Goal: Find specific page/section: Find specific page/section

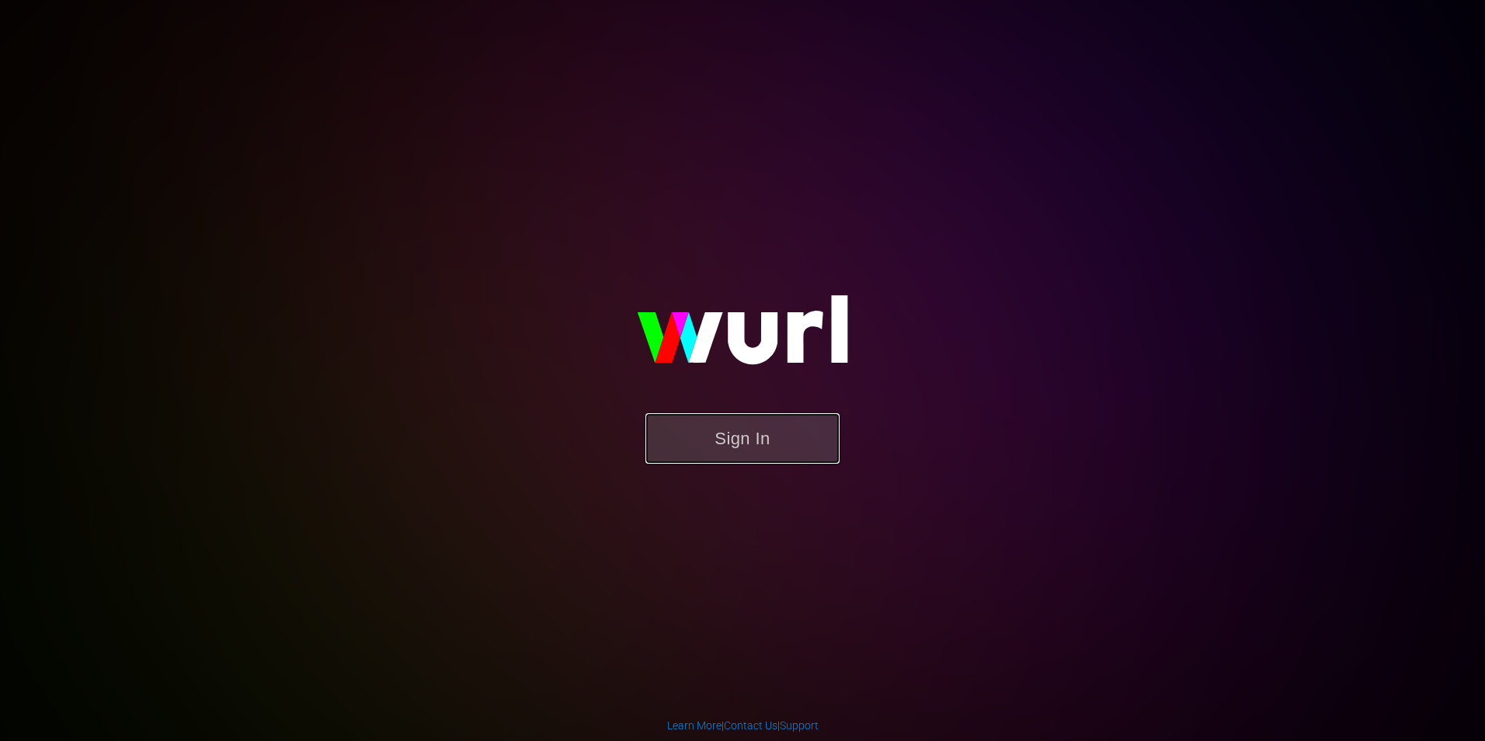
click at [769, 425] on button "Sign In" at bounding box center [742, 438] width 194 height 50
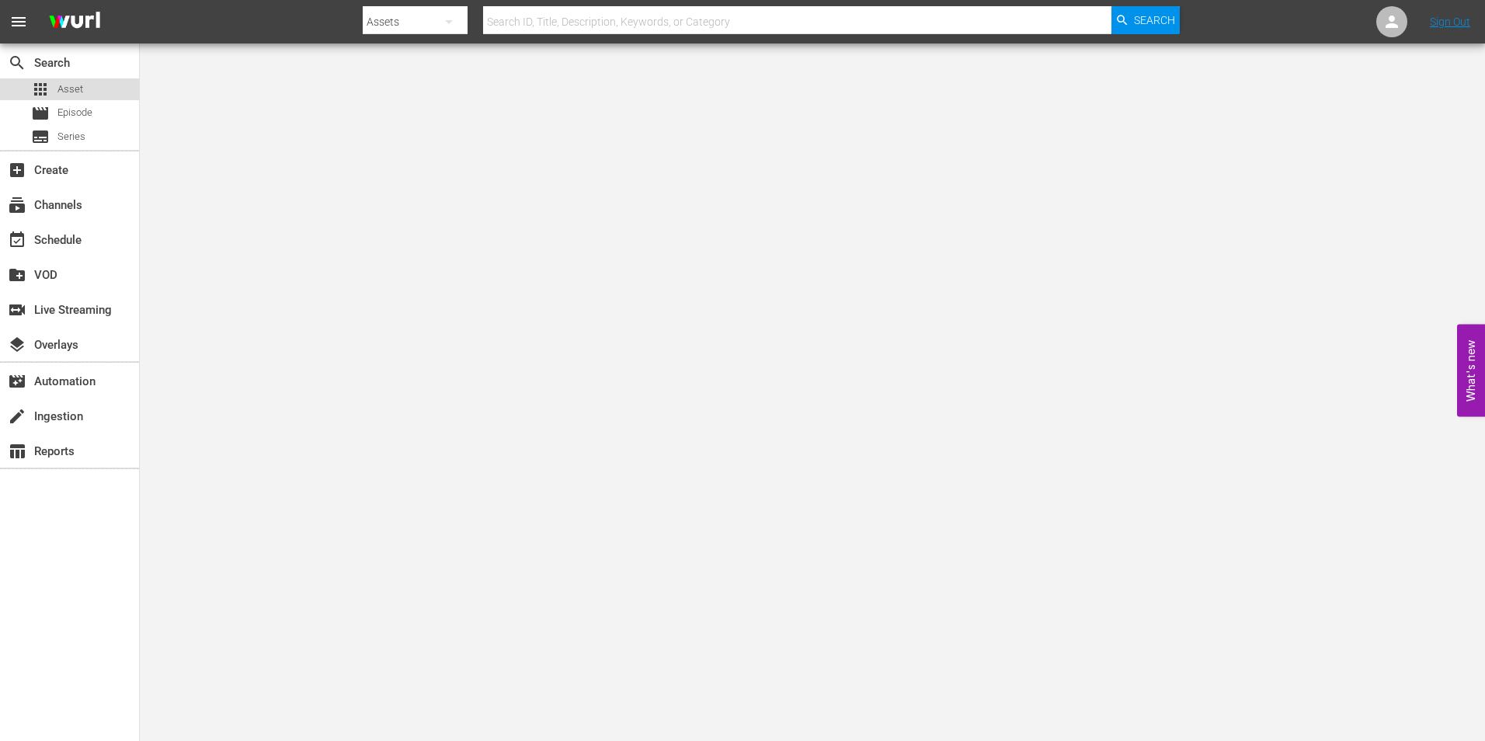
click at [58, 89] on span "Asset" at bounding box center [70, 90] width 26 height 16
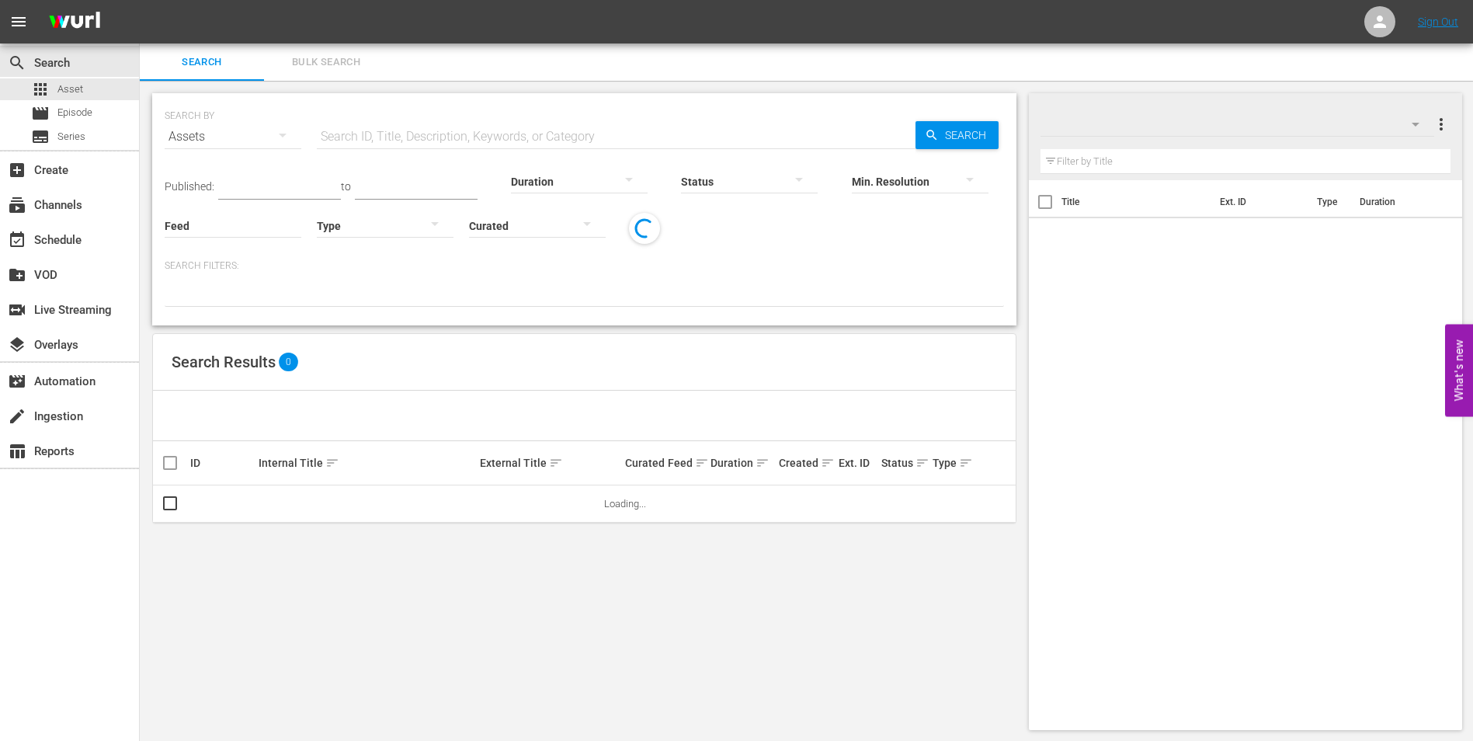
click at [502, 126] on input "text" at bounding box center [616, 136] width 599 height 37
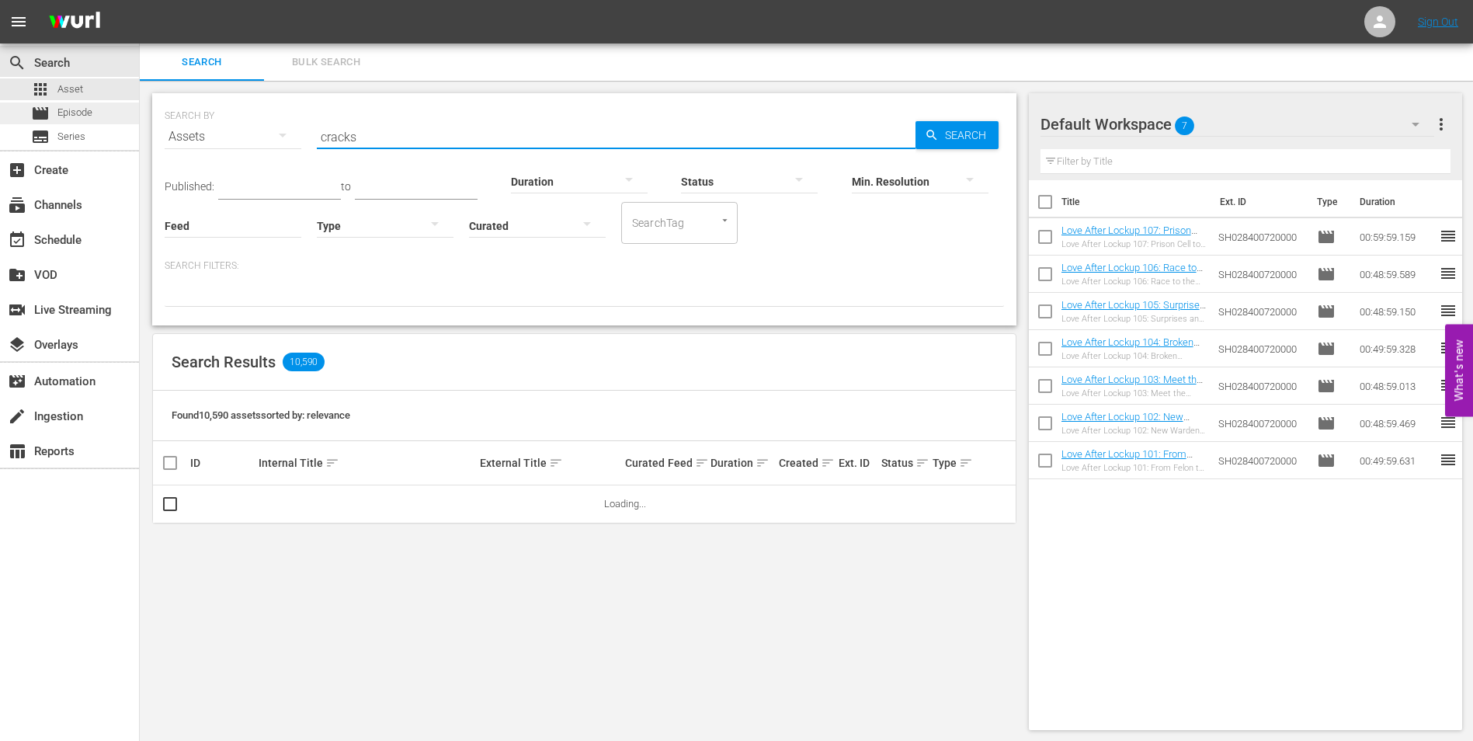
type input "cracks"
click at [74, 117] on span "Episode" at bounding box center [74, 113] width 35 height 16
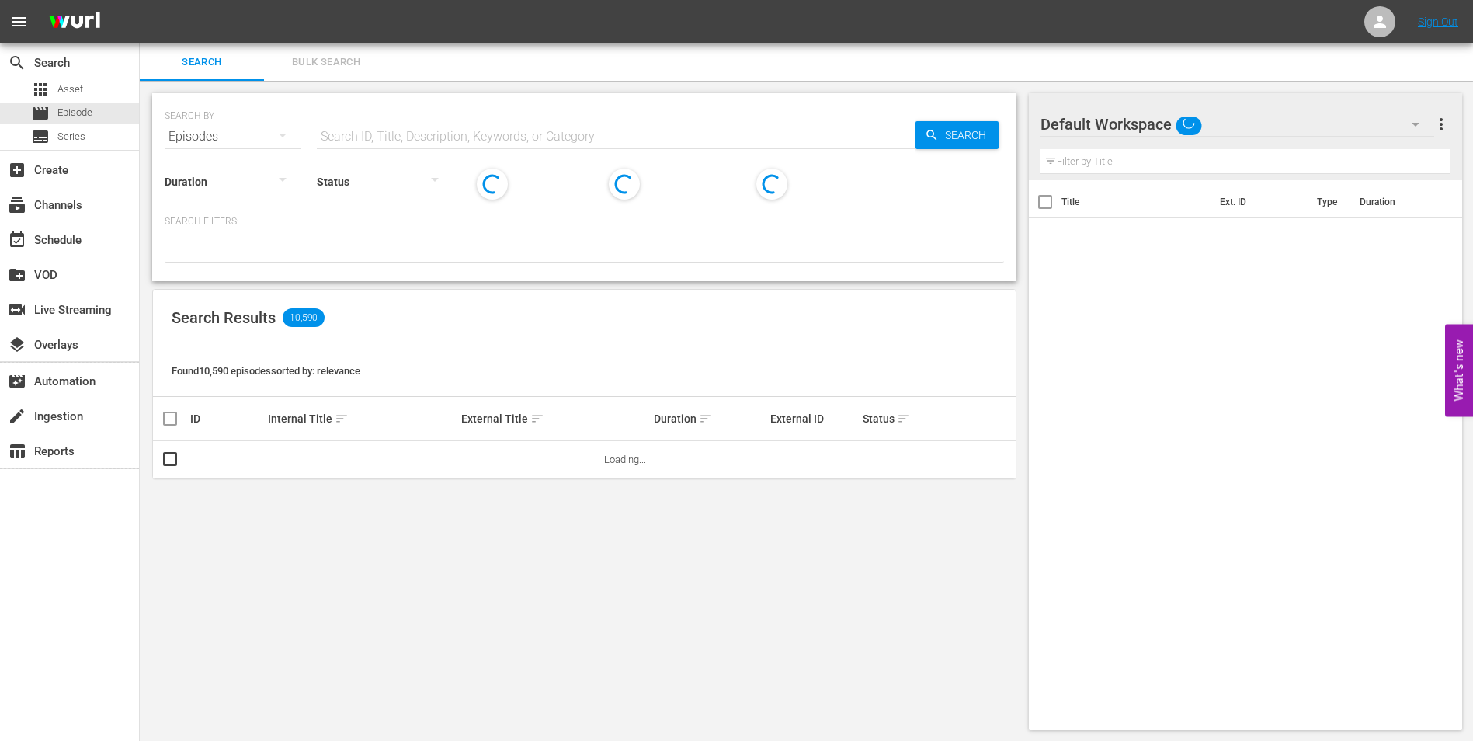
click at [447, 137] on input "text" at bounding box center [616, 136] width 599 height 37
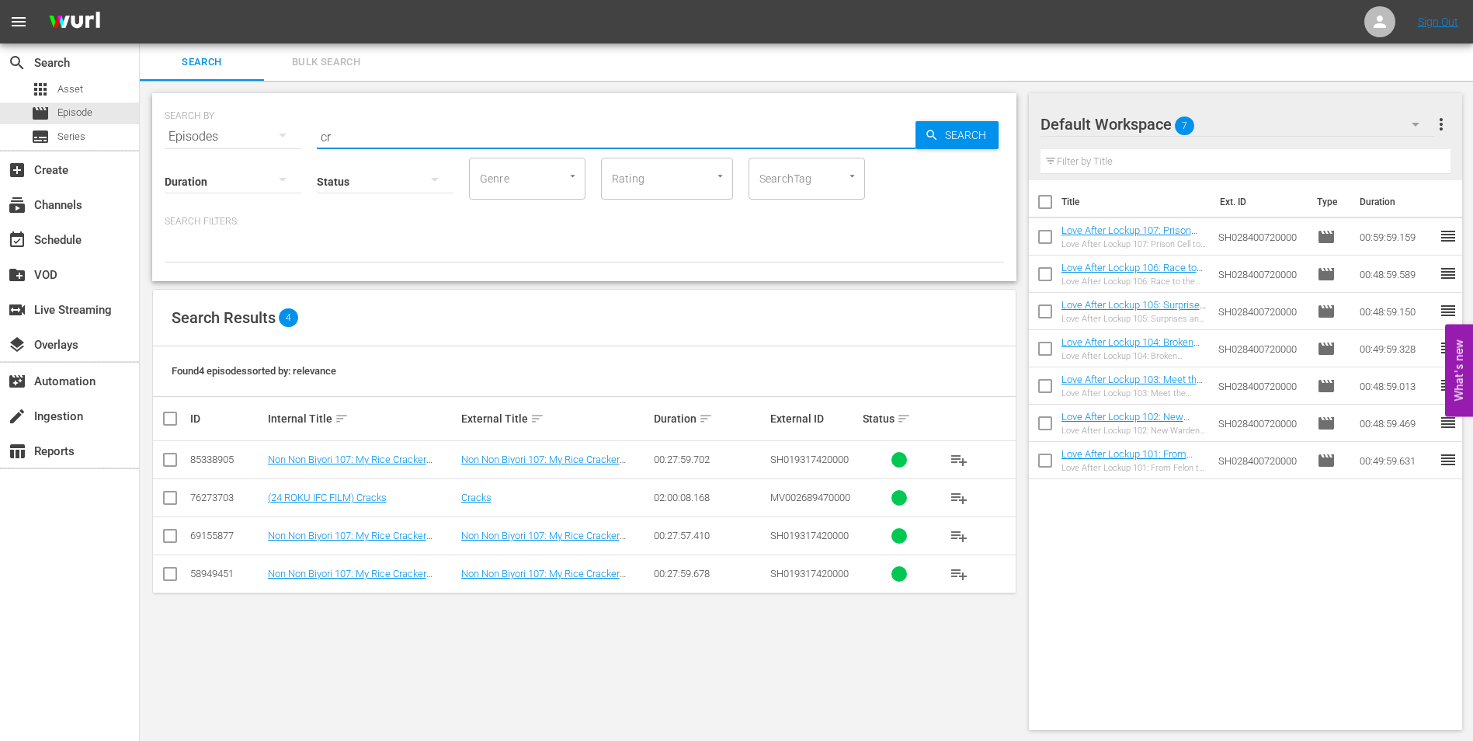
type input "c"
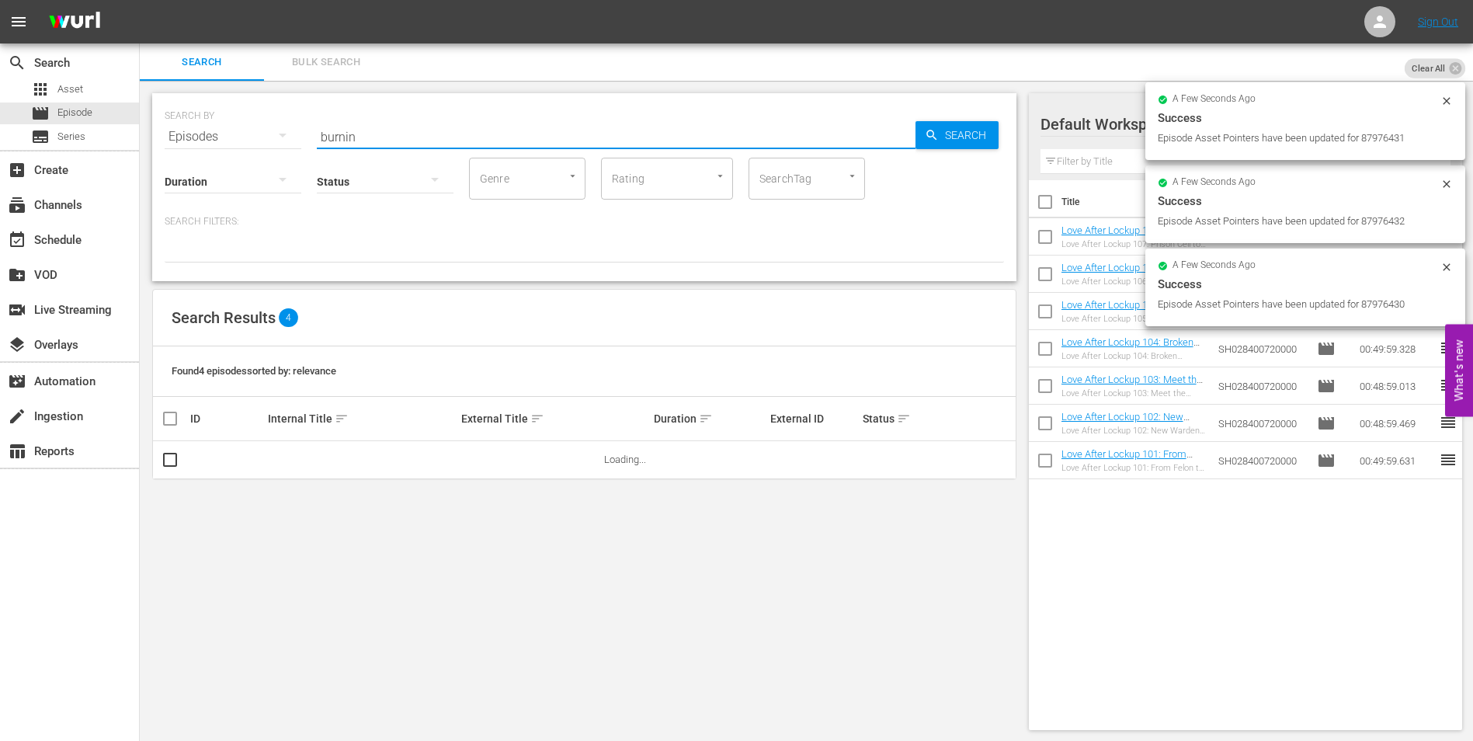
type input "burning"
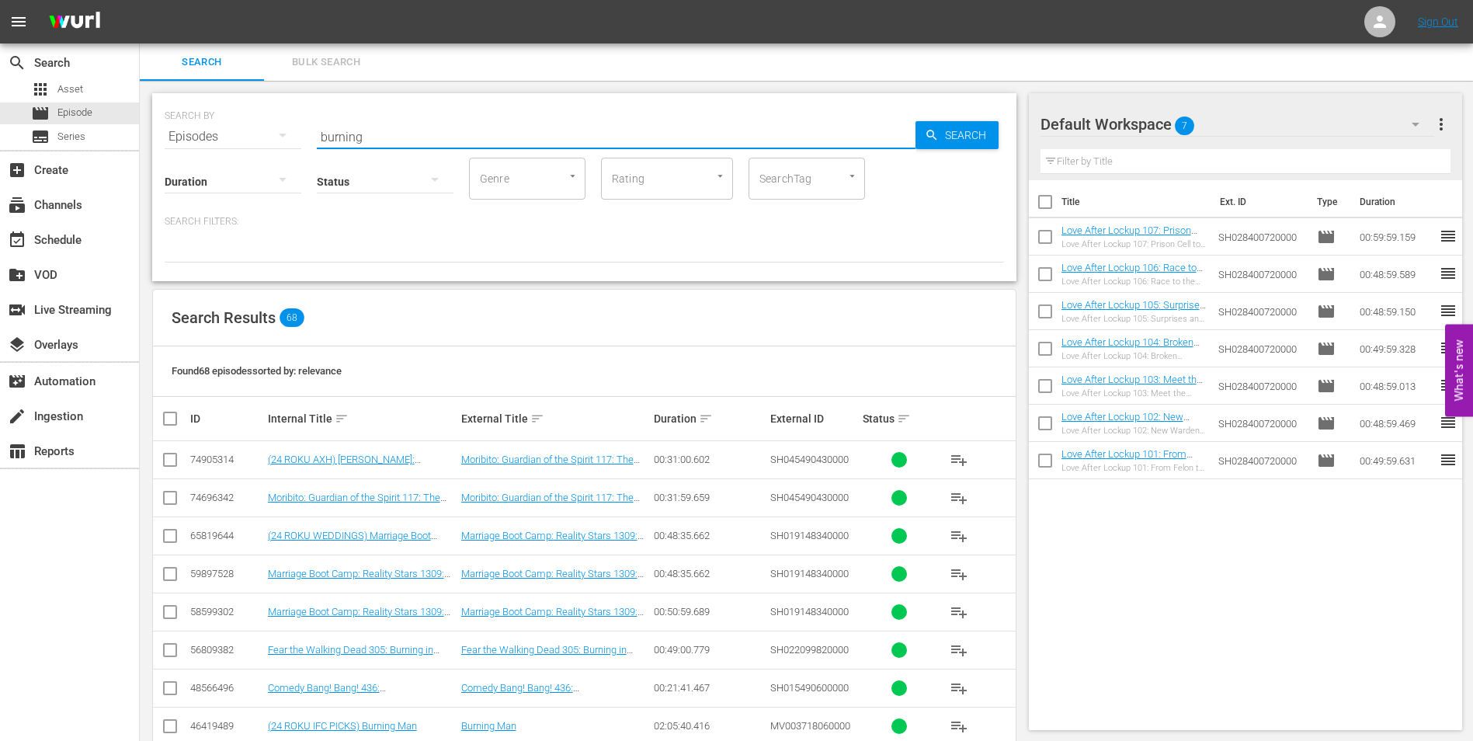
drag, startPoint x: 468, startPoint y: 137, endPoint x: 304, endPoint y: 127, distance: 164.1
click at [304, 127] on div "SEARCH BY Search By Episodes Search ID, Title, Description, Keywords, or Catego…" at bounding box center [584, 127] width 839 height 56
type input "dear santa"
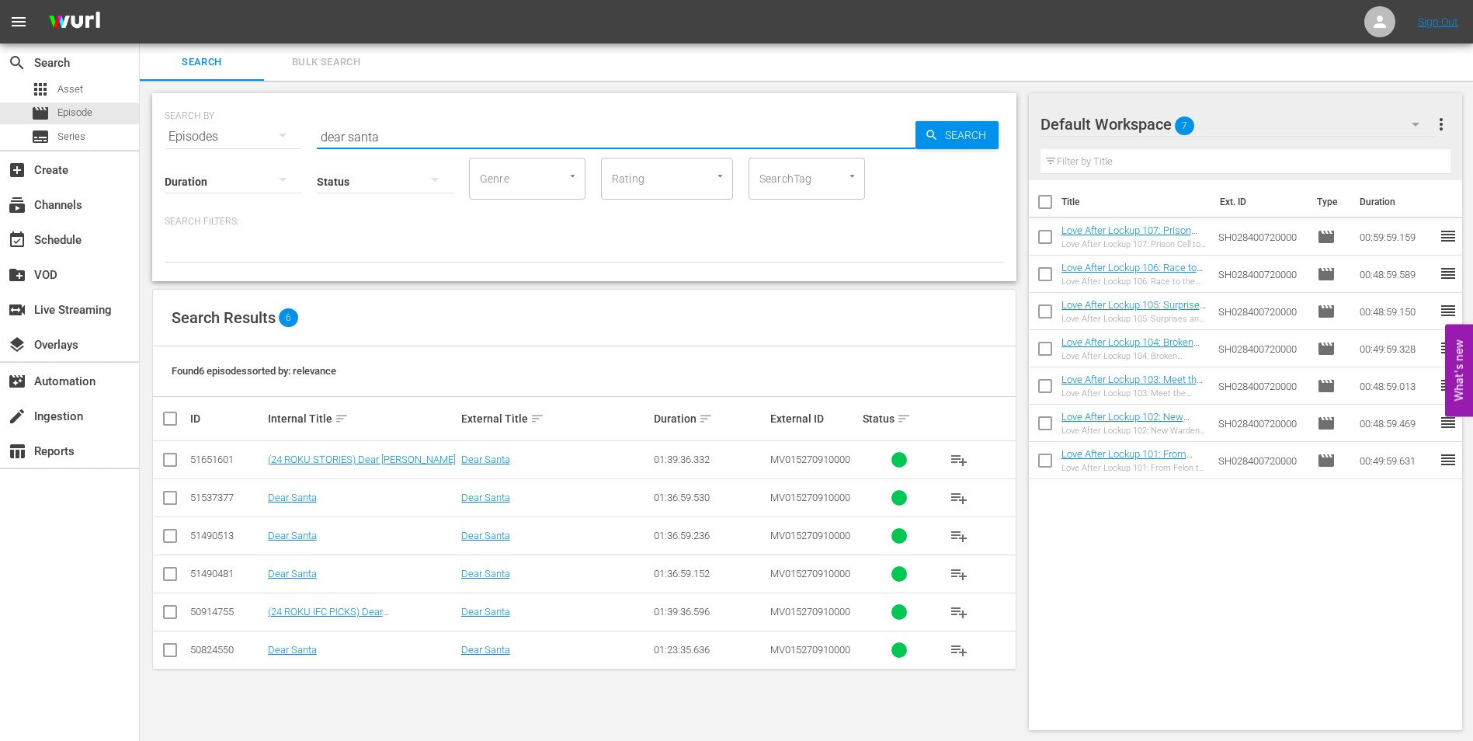
drag, startPoint x: 384, startPoint y: 134, endPoint x: 288, endPoint y: 118, distance: 96.9
click at [288, 118] on div "SEARCH BY Search By Episodes Search ID, Title, Description, Keywords, or Catego…" at bounding box center [584, 127] width 839 height 56
click at [488, 96] on div "SEARCH BY Search By Episodes Search ID, Title, Description, Keywords, or Catego…" at bounding box center [584, 187] width 864 height 188
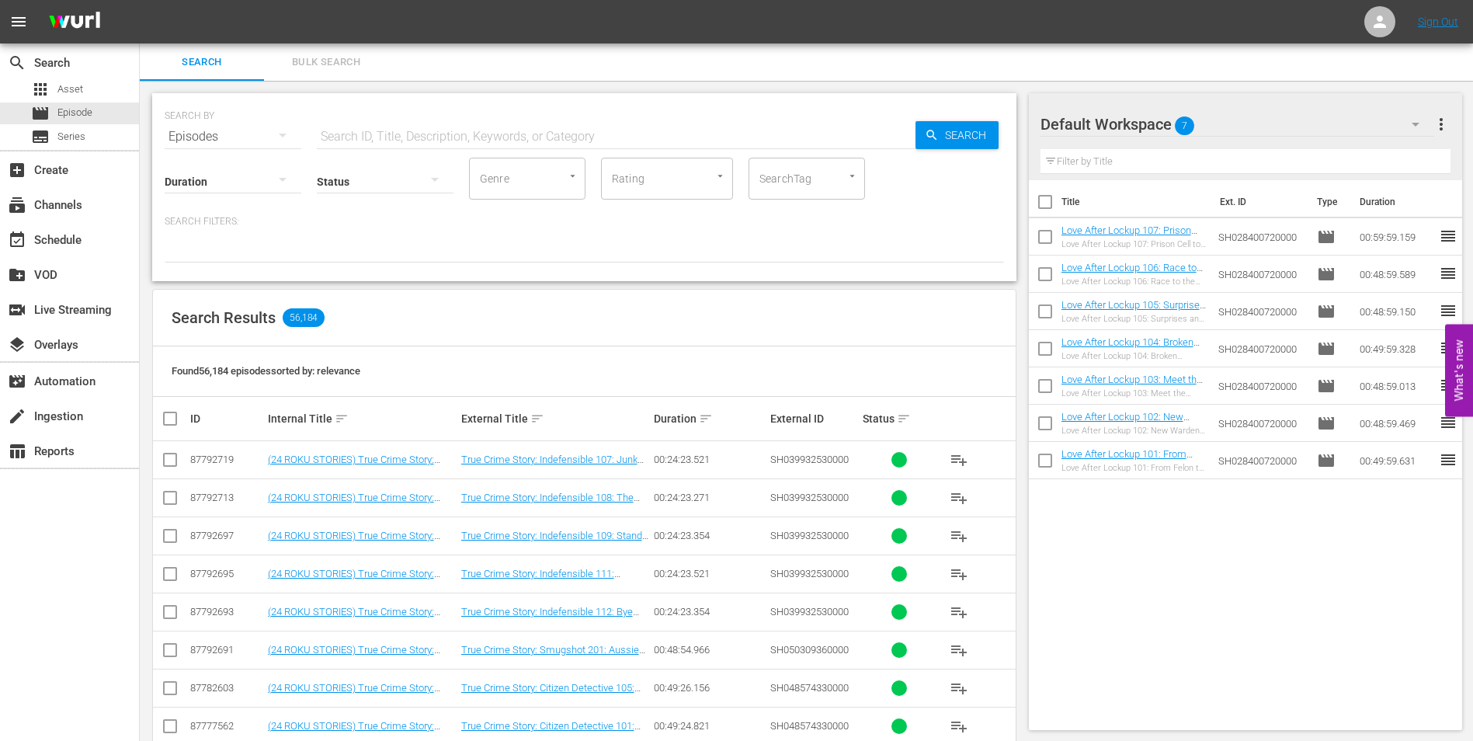
click at [395, 137] on input "text" at bounding box center [616, 136] width 599 height 37
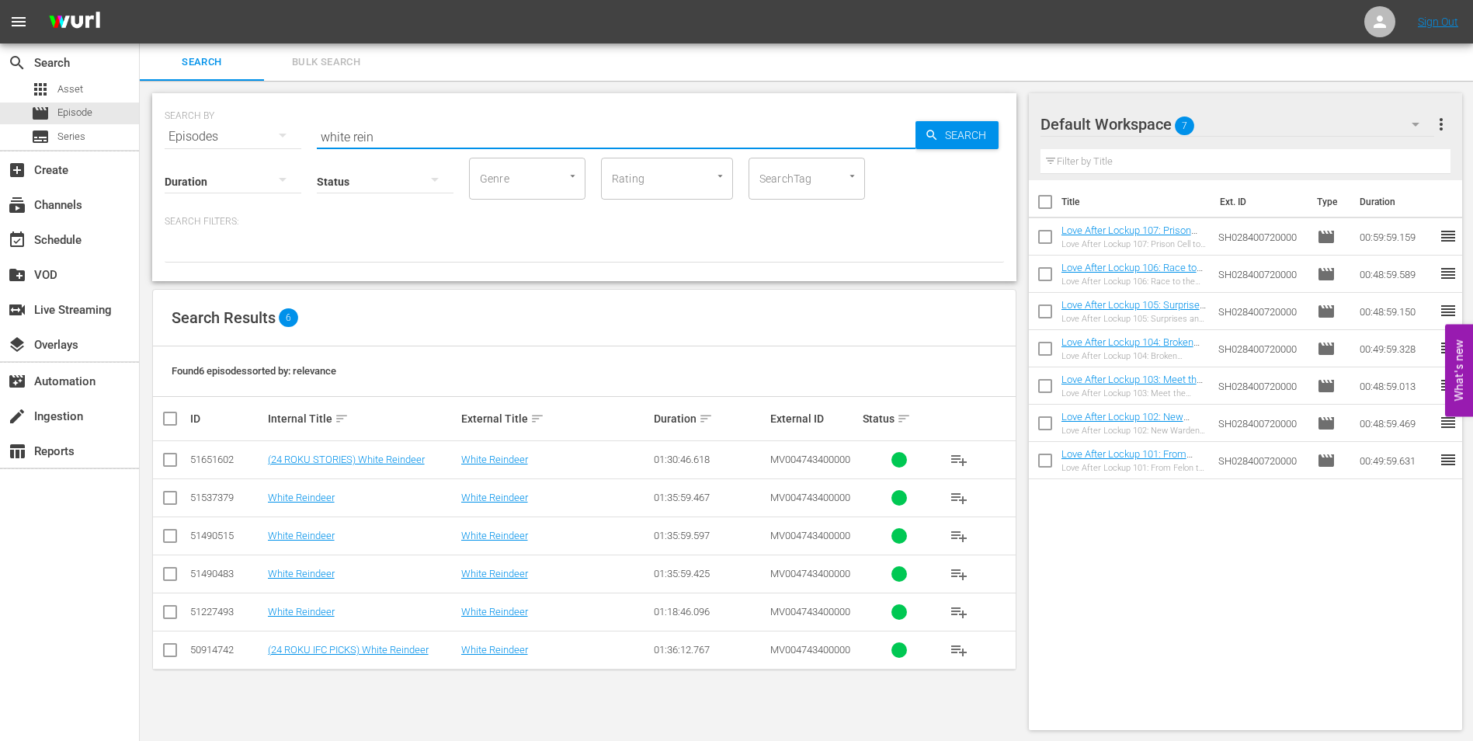
type input "white rein"
